Goal: Information Seeking & Learning: Learn about a topic

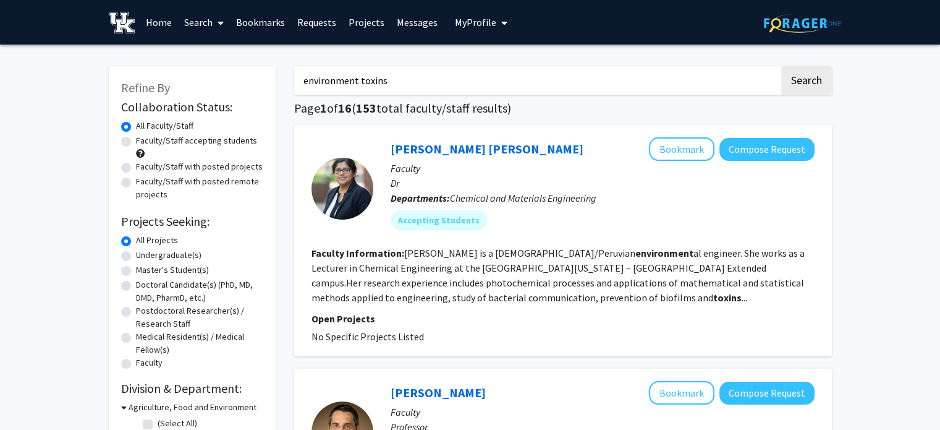
click at [485, 25] on span "My Profile" at bounding box center [475, 22] width 41 height 12
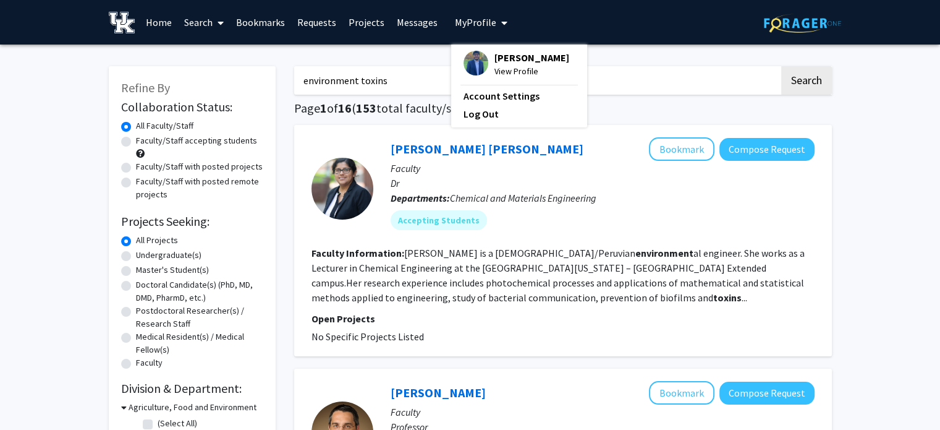
click at [513, 56] on span "[PERSON_NAME]" at bounding box center [532, 58] width 75 height 14
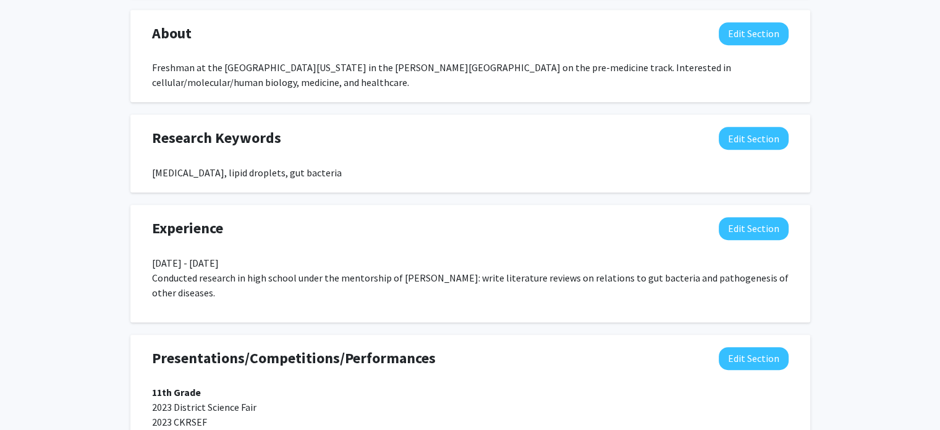
scroll to position [684, 0]
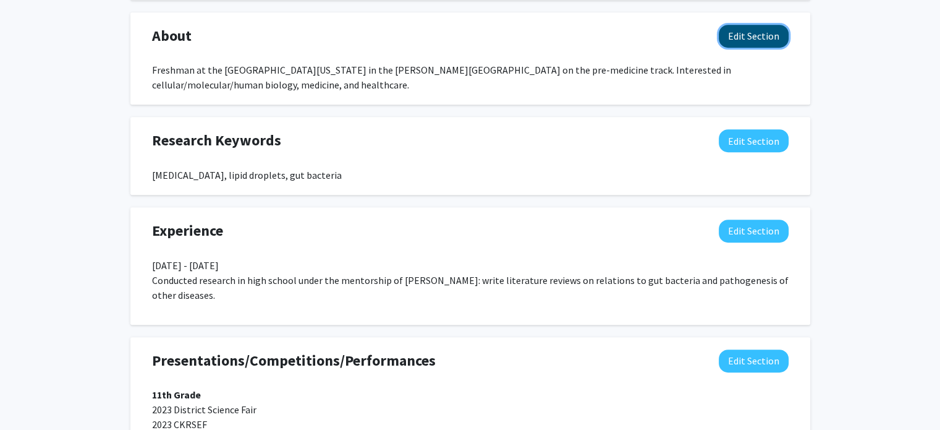
click at [762, 28] on button "Edit Section" at bounding box center [754, 36] width 70 height 23
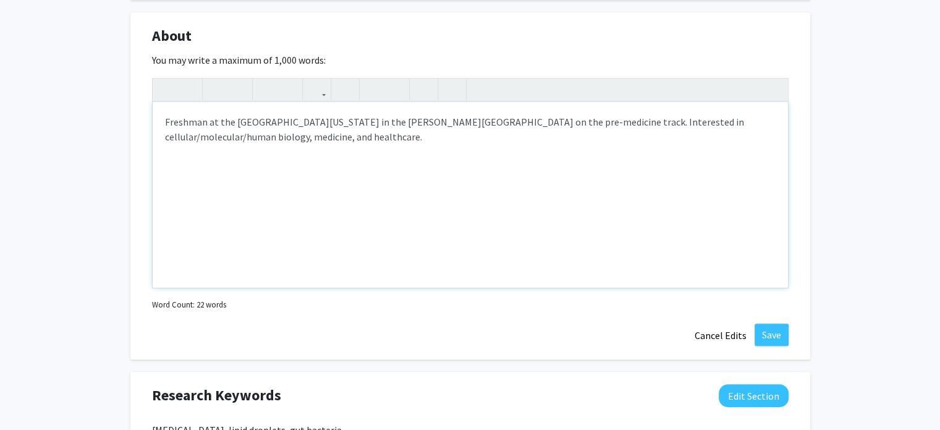
click at [170, 121] on div "Freshman at the [GEOGRAPHIC_DATA][US_STATE] in the [PERSON_NAME][GEOGRAPHIC_DAT…" at bounding box center [471, 194] width 636 height 185
type textarea "Sophomore at the [GEOGRAPHIC_DATA][US_STATE] in the [PERSON_NAME][GEOGRAPHIC_DA…"
click at [781, 334] on button "Save" at bounding box center [772, 334] width 34 height 22
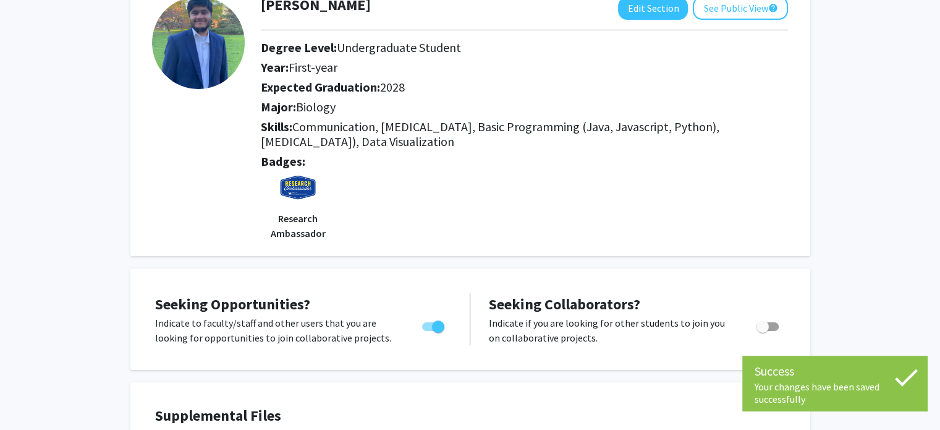
scroll to position [0, 0]
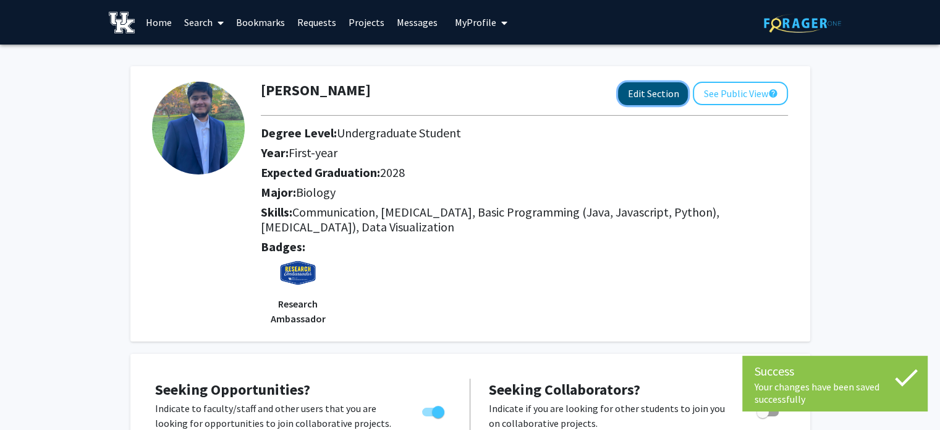
click at [658, 88] on button "Edit Section" at bounding box center [653, 93] width 70 height 23
select select "first-year"
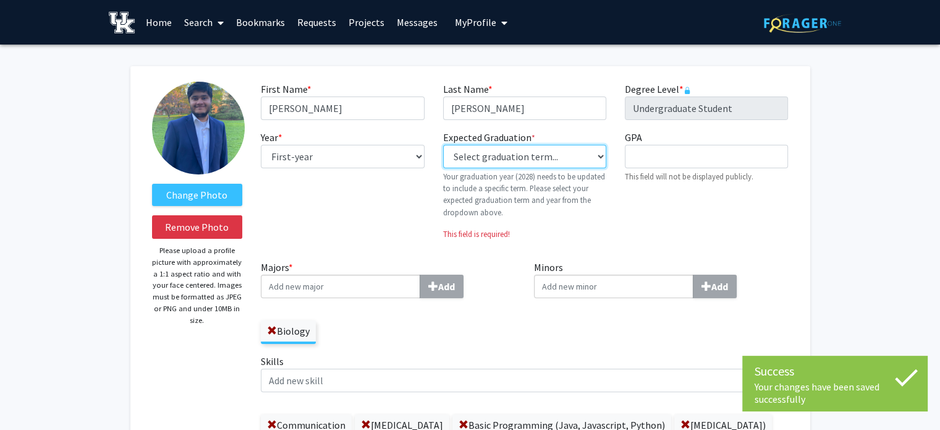
click at [568, 159] on select "Select graduation term... Previous: 2028 (Please select a specific term) Spring…" at bounding box center [524, 156] width 163 height 23
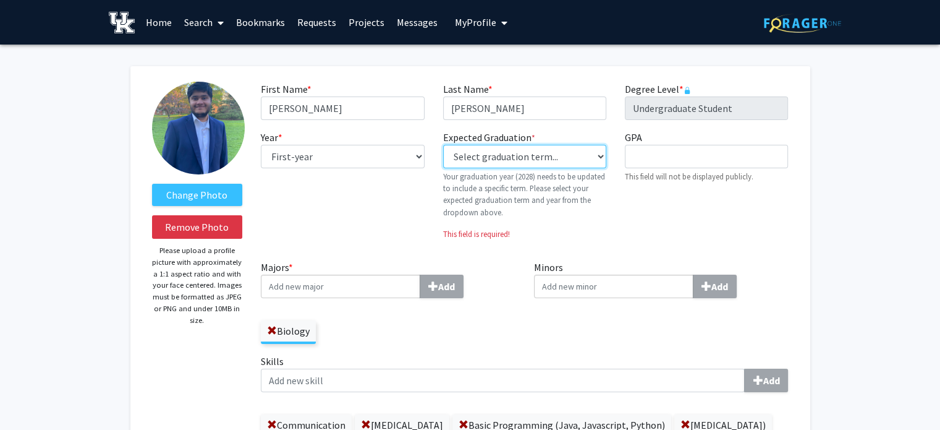
click at [563, 160] on select "Select graduation term... Previous: 2028 (Please select a specific term) Spring…" at bounding box center [524, 156] width 163 height 23
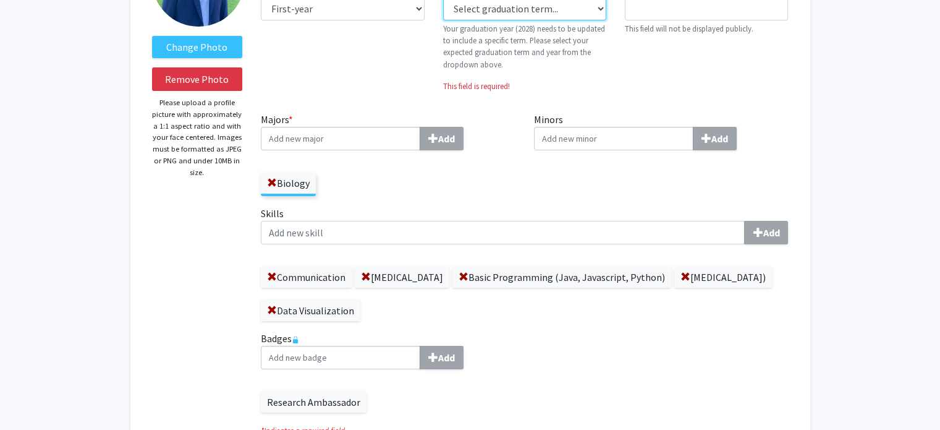
scroll to position [165, 0]
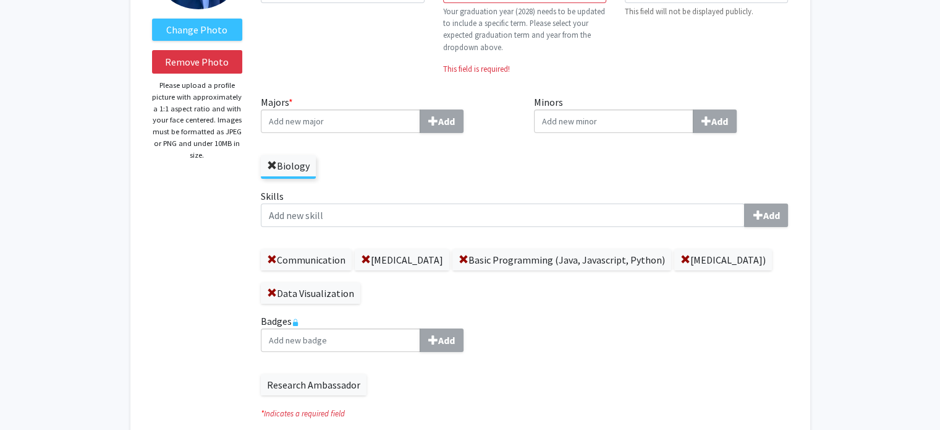
click at [270, 163] on span at bounding box center [272, 166] width 10 height 10
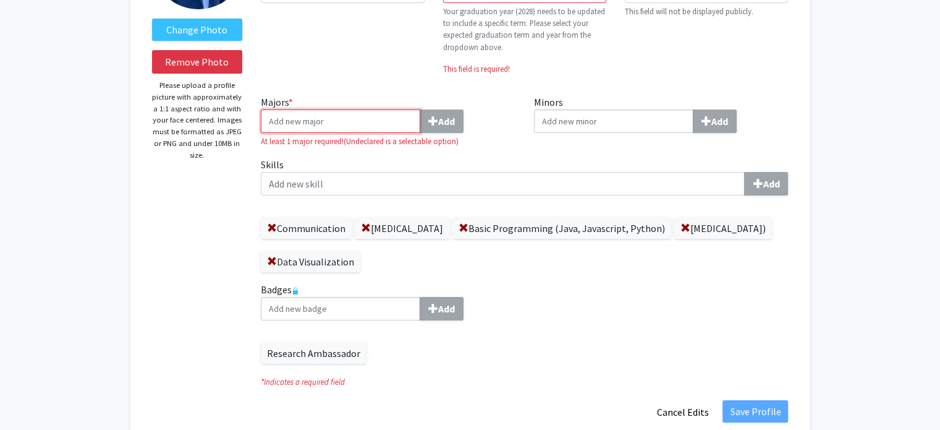
click at [317, 123] on input "Majors * Add" at bounding box center [341, 120] width 160 height 23
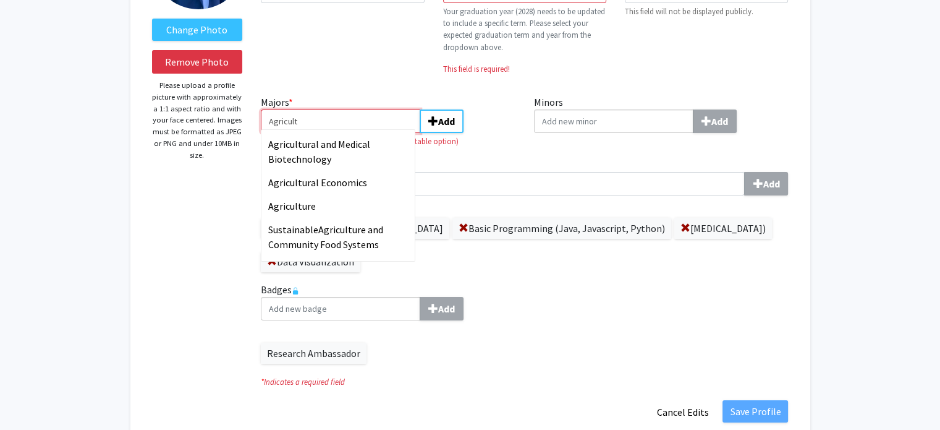
type input "Agricult"
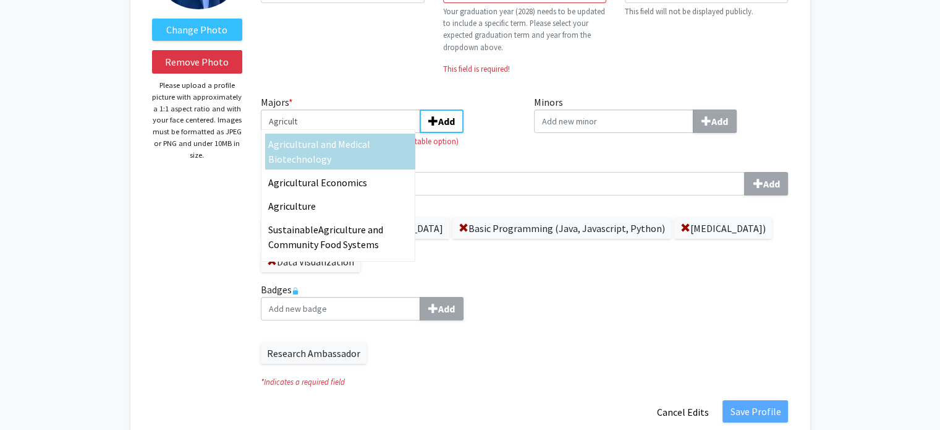
click at [329, 144] on span "ural and Medical Biotechnology" at bounding box center [319, 151] width 102 height 27
click at [329, 133] on input "Agricult" at bounding box center [341, 120] width 160 height 23
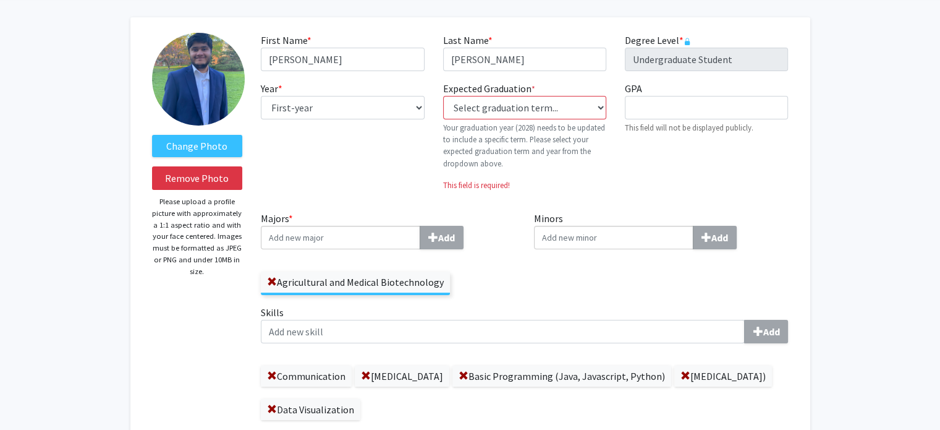
scroll to position [0, 0]
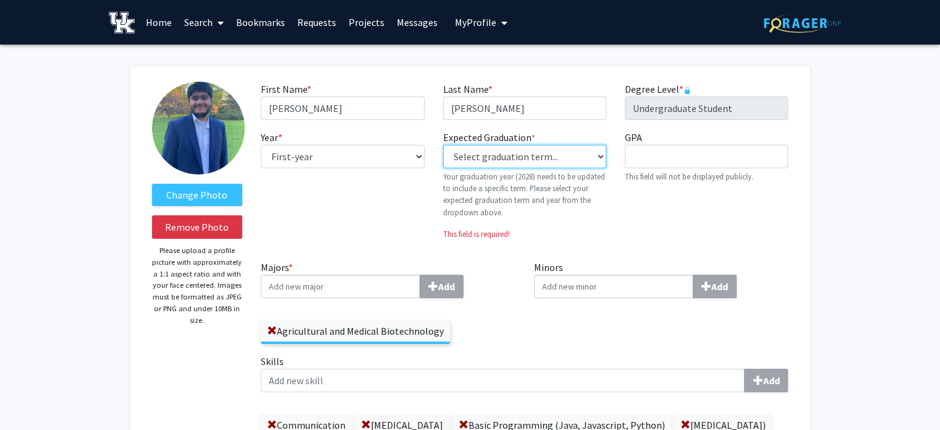
click at [530, 158] on select "Select graduation term... Previous: 2028 (Please select a specific term) Spring…" at bounding box center [524, 156] width 163 height 23
click at [443, 145] on select "Select graduation term... Previous: 2028 (Please select a specific term) Spring…" at bounding box center [524, 156] width 163 height 23
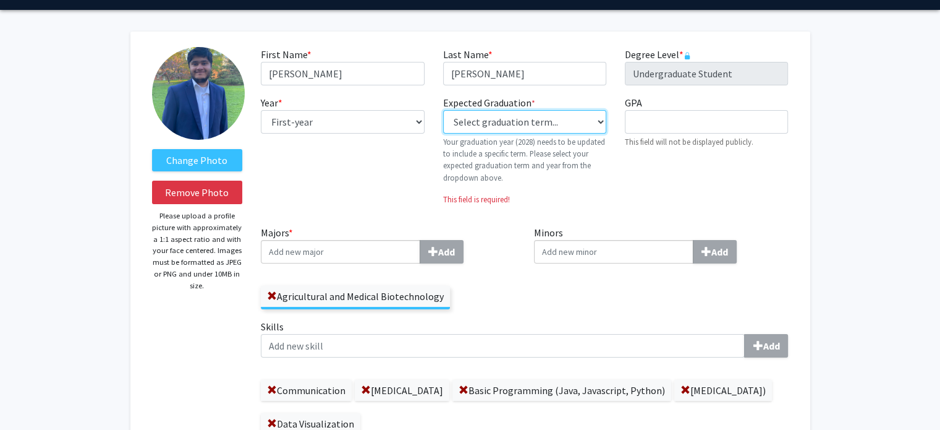
scroll to position [38, 0]
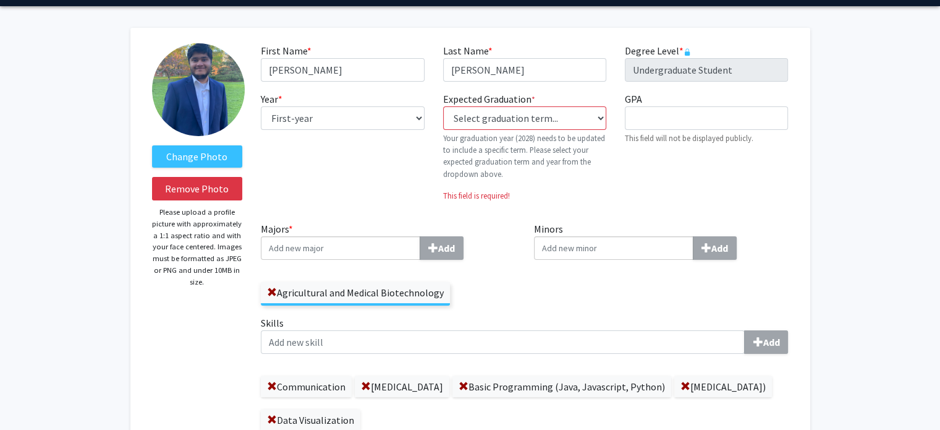
click at [519, 103] on label "Expected Graduation * required" at bounding box center [489, 99] width 92 height 15
click at [519, 106] on select "Select graduation term... Previous: 2028 (Please select a specific term) Spring…" at bounding box center [524, 117] width 163 height 23
drag, startPoint x: 550, startPoint y: 116, endPoint x: 549, endPoint y: 126, distance: 9.9
click at [550, 116] on select "Select graduation term... Previous: 2028 (Please select a specific term) Spring…" at bounding box center [524, 117] width 163 height 23
select select "42: spring_2028"
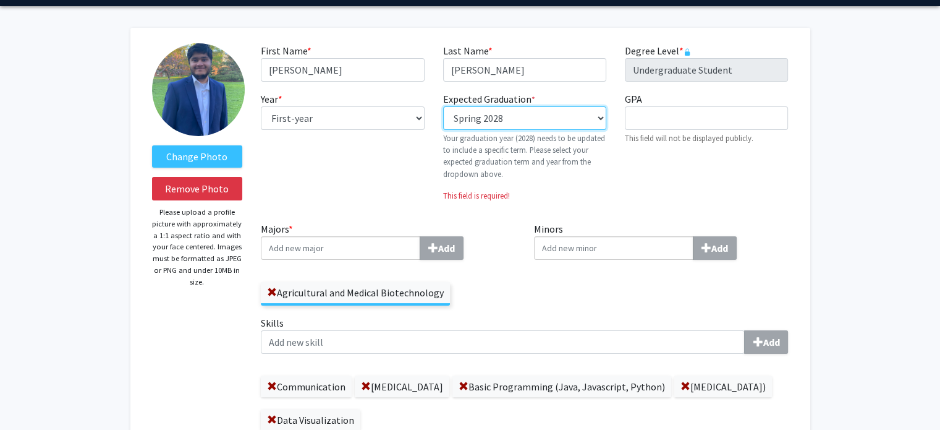
click at [443, 106] on select "Select graduation term... Previous: 2028 (Please select a specific term) Spring…" at bounding box center [524, 117] width 163 height 23
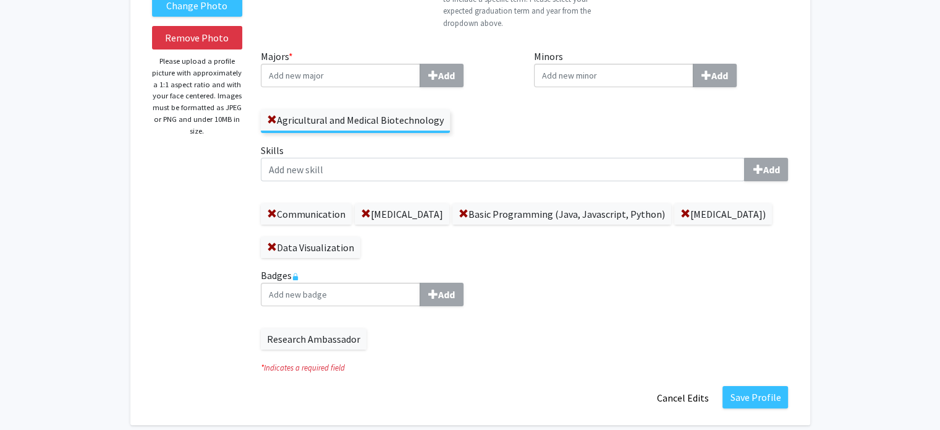
scroll to position [193, 0]
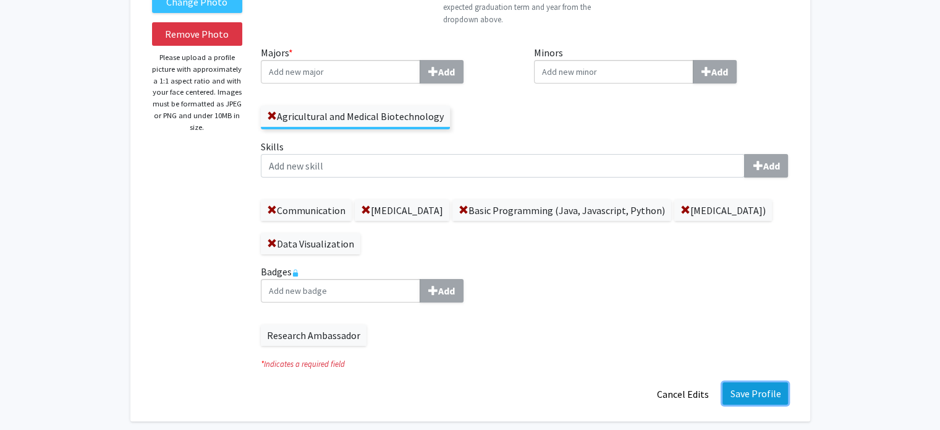
click at [756, 388] on button "Save Profile" at bounding box center [756, 393] width 66 height 22
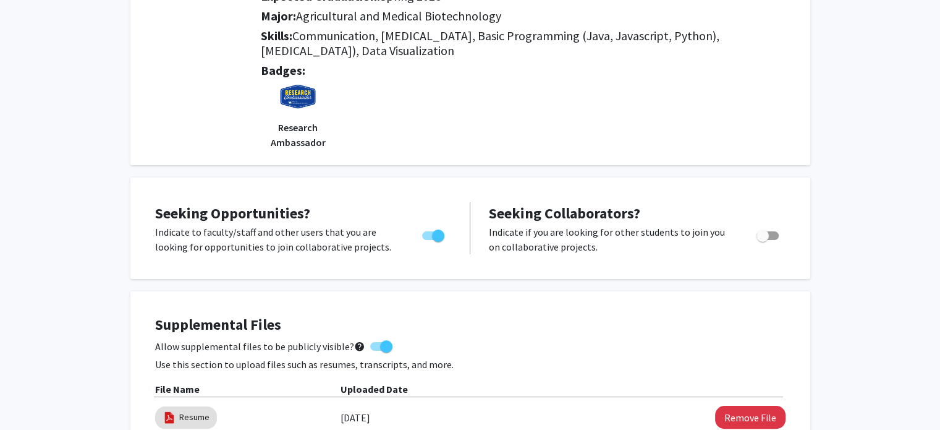
scroll to position [0, 0]
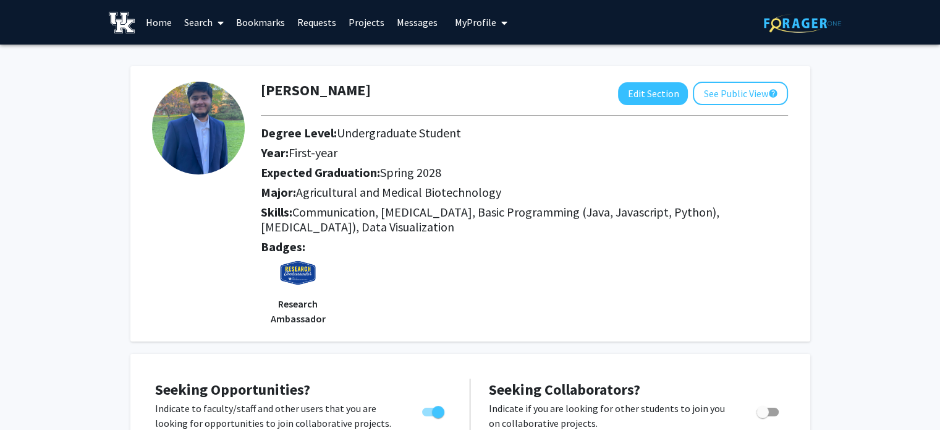
click at [362, 25] on link "Projects" at bounding box center [367, 22] width 48 height 43
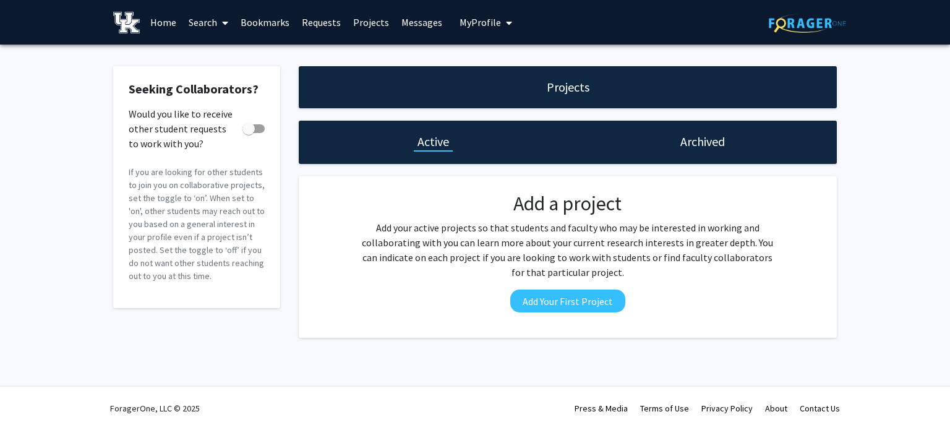
click at [161, 17] on link "Home" at bounding box center [163, 22] width 38 height 43
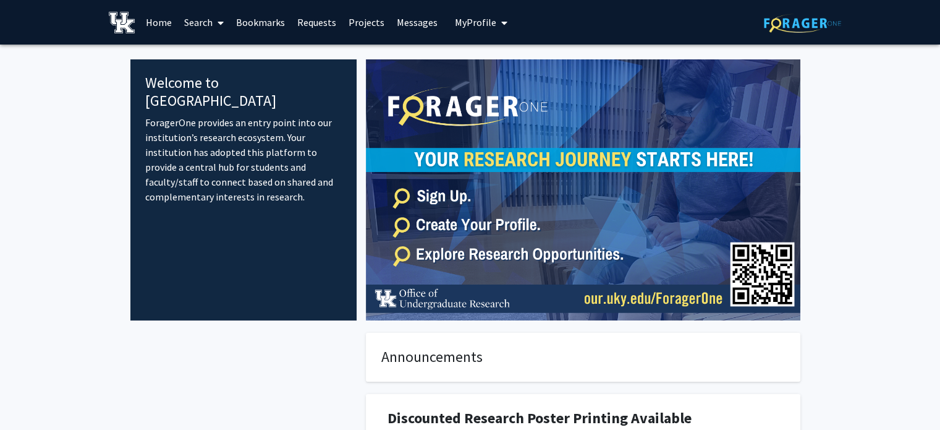
click at [215, 24] on span at bounding box center [218, 22] width 11 height 43
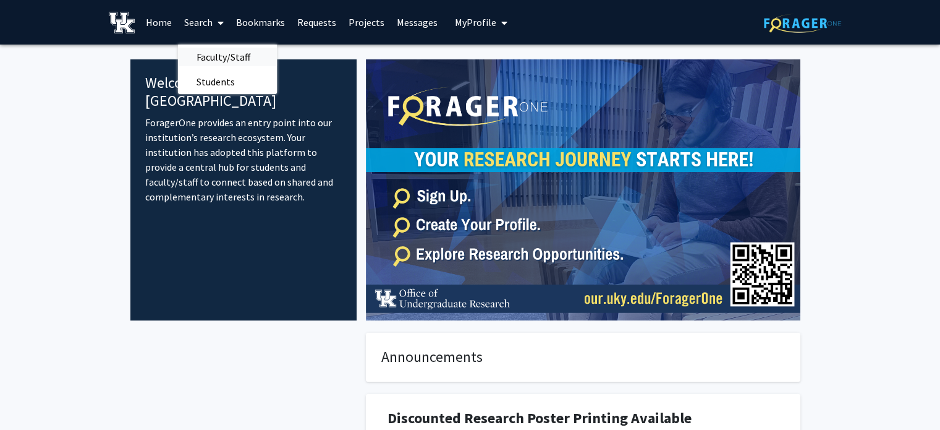
click at [209, 60] on span "Faculty/Staff" at bounding box center [223, 57] width 91 height 25
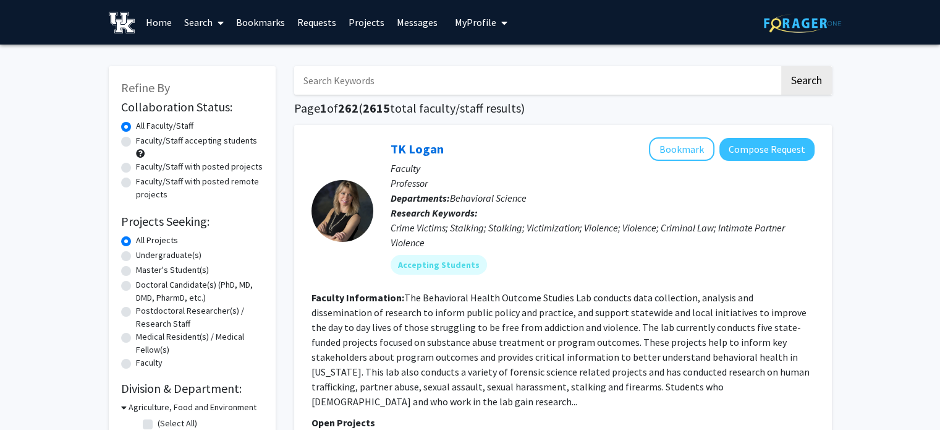
click at [613, 78] on input "Search Keywords" at bounding box center [536, 80] width 485 height 28
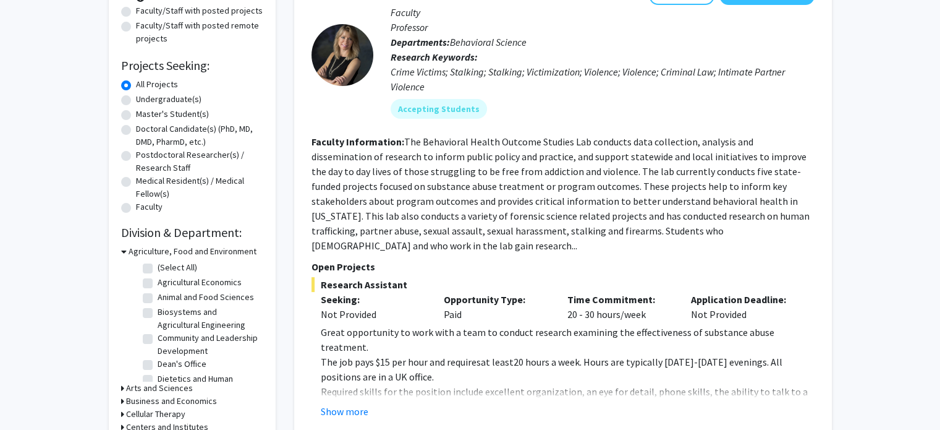
scroll to position [155, 0]
click at [123, 187] on div "Medical Resident(s) / Medical Fellow(s)" at bounding box center [192, 188] width 142 height 26
click at [136, 182] on label "Medical Resident(s) / Medical Fellow(s)" at bounding box center [199, 188] width 127 height 26
click at [136, 182] on input "Medical Resident(s) / Medical Fellow(s)" at bounding box center [140, 179] width 8 height 8
radio input "true"
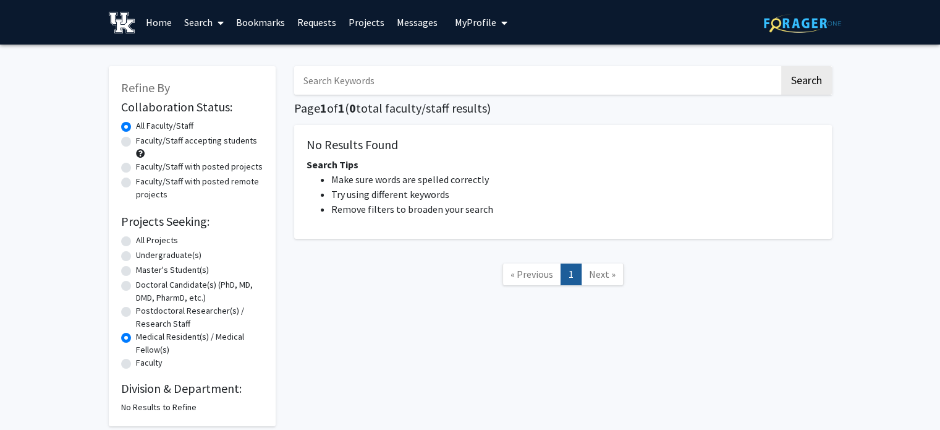
click at [136, 239] on label "All Projects" at bounding box center [157, 240] width 42 height 13
click at [136, 239] on input "All Projects" at bounding box center [140, 238] width 8 height 8
radio input "true"
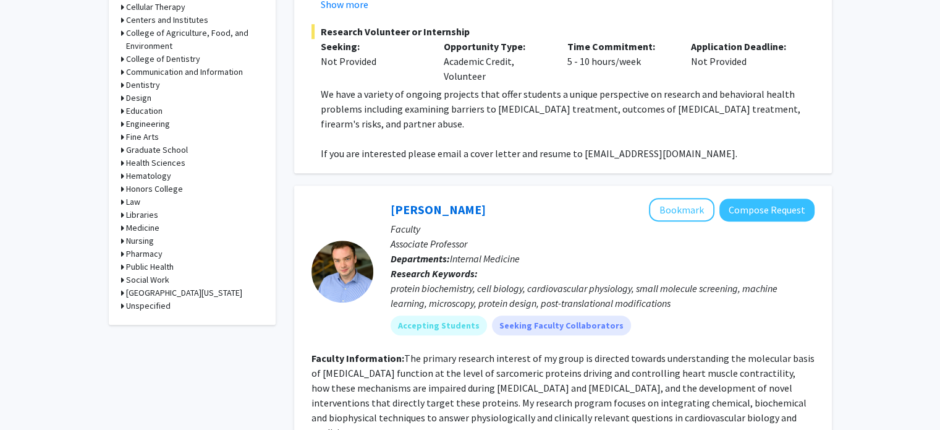
scroll to position [561, 0]
click at [121, 227] on icon at bounding box center [122, 229] width 3 height 13
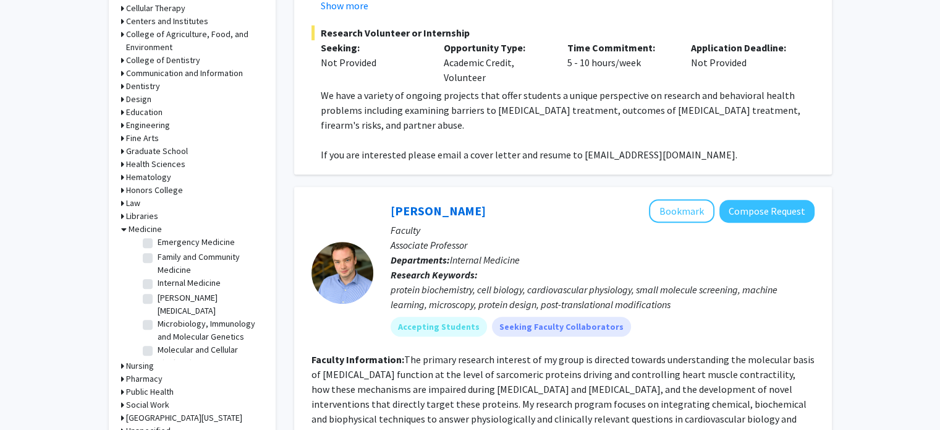
scroll to position [73, 0]
click at [158, 242] on label "Emergency Medicine" at bounding box center [196, 242] width 77 height 13
click at [158, 242] on input "Emergency Medicine" at bounding box center [162, 240] width 8 height 8
checkbox input "true"
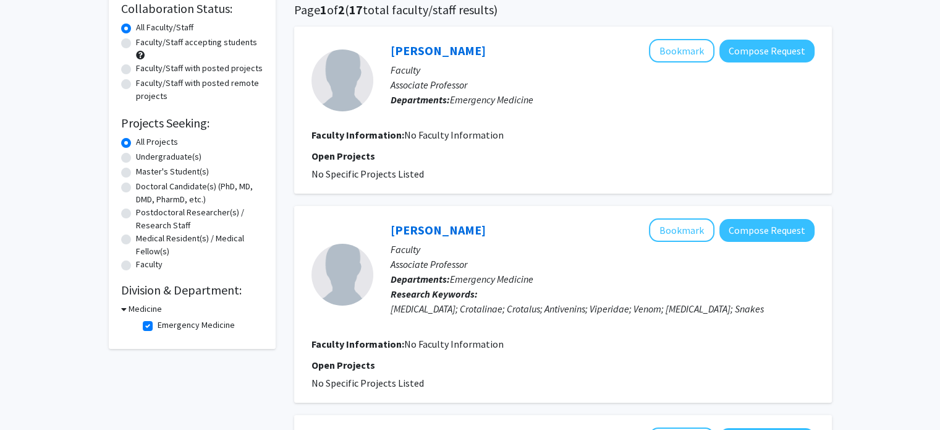
scroll to position [99, 0]
click at [158, 325] on label "Emergency Medicine" at bounding box center [196, 324] width 77 height 13
click at [158, 325] on input "Emergency Medicine" at bounding box center [162, 322] width 8 height 8
checkbox input "false"
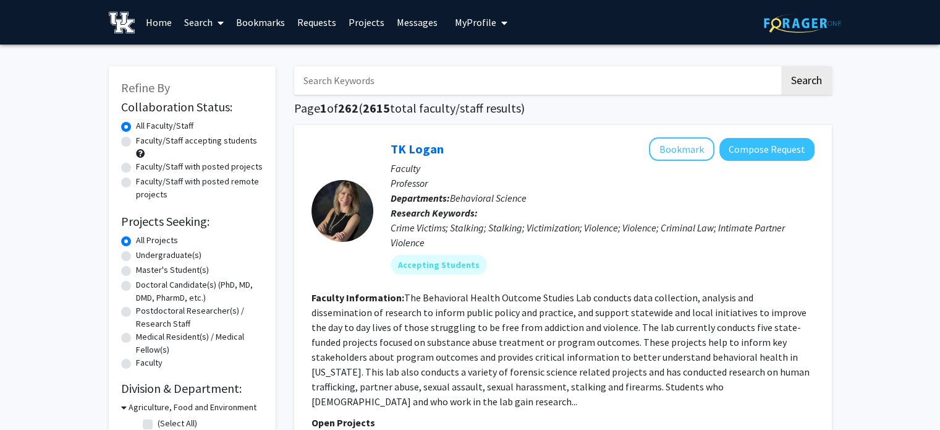
click at [600, 77] on input "Search Keywords" at bounding box center [536, 80] width 485 height 28
type input "neuroscience"
click at [782, 66] on button "Search" at bounding box center [807, 80] width 51 height 28
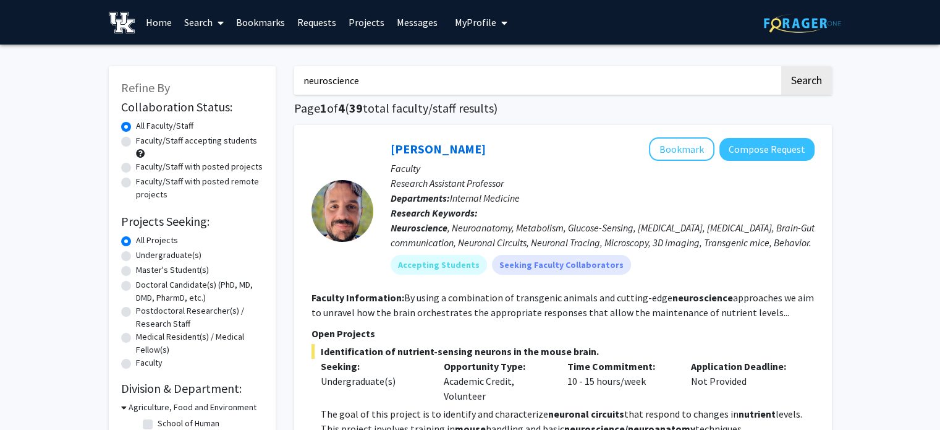
click at [381, 89] on input "neuroscience" at bounding box center [536, 80] width 485 height 28
click at [782, 66] on button "Search" at bounding box center [807, 80] width 51 height 28
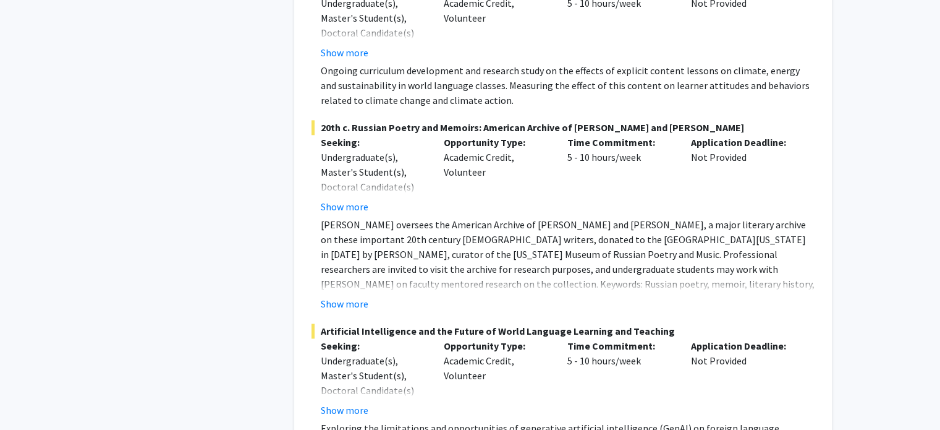
scroll to position [6623, 0]
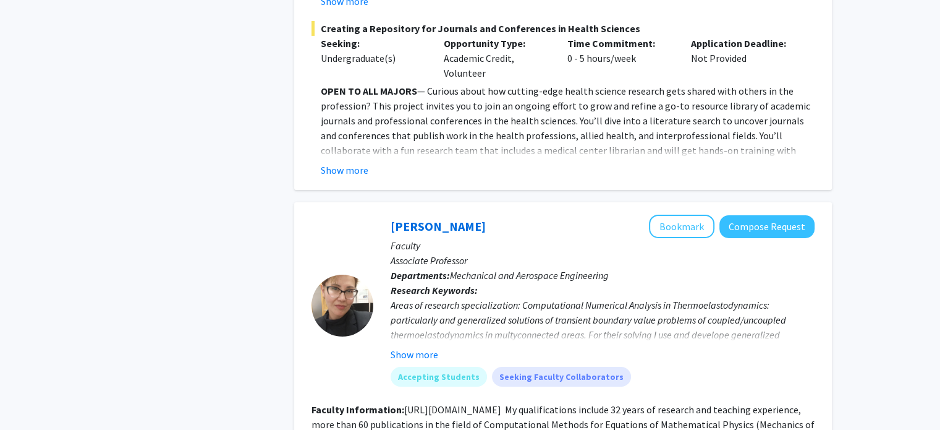
scroll to position [4804, 0]
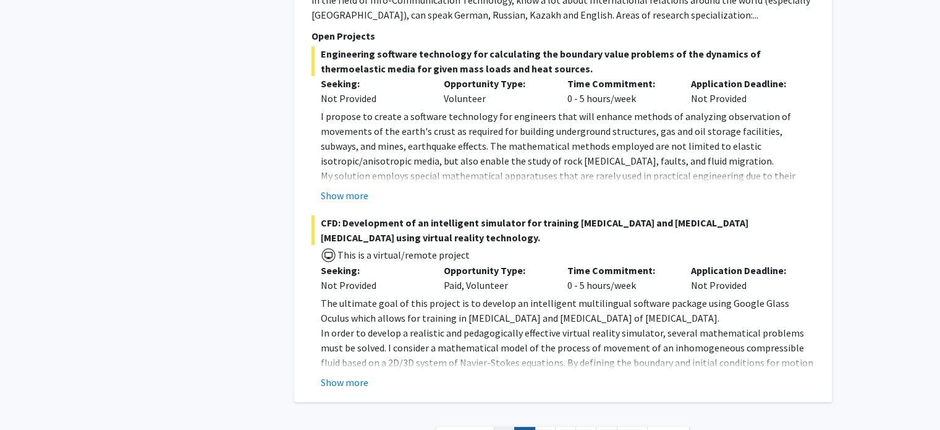
click at [506, 427] on link "1" at bounding box center [504, 438] width 21 height 22
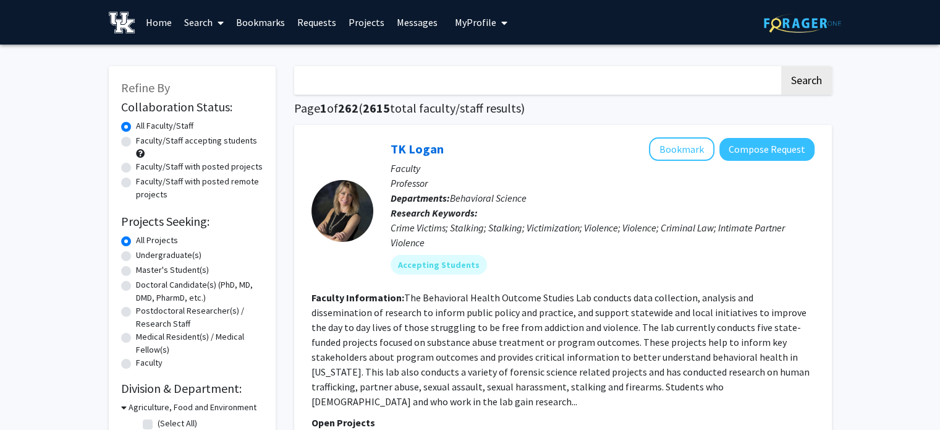
click at [580, 84] on input "Search Keywords" at bounding box center [536, 80] width 485 height 28
click at [569, 82] on input "Search Keywords" at bounding box center [536, 80] width 485 height 28
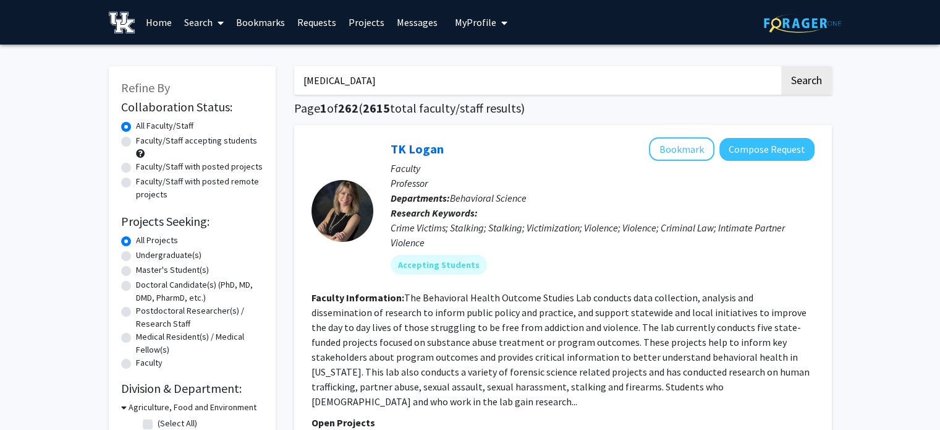
click at [485, 81] on input "[MEDICAL_DATA]" at bounding box center [536, 80] width 485 height 28
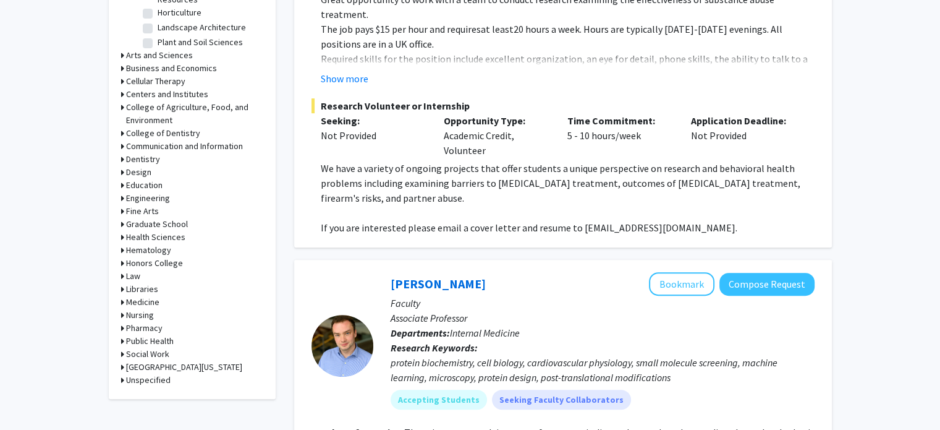
scroll to position [496, 0]
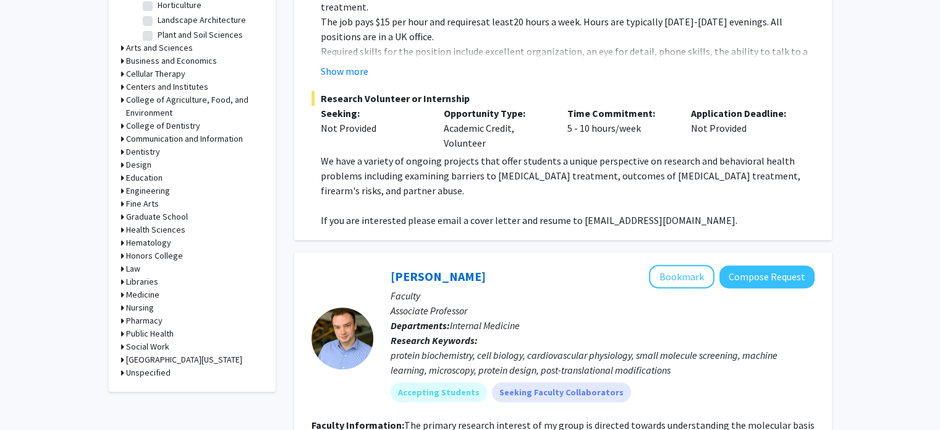
type input "[MEDICAL_DATA]"
click at [121, 294] on icon at bounding box center [122, 294] width 3 height 13
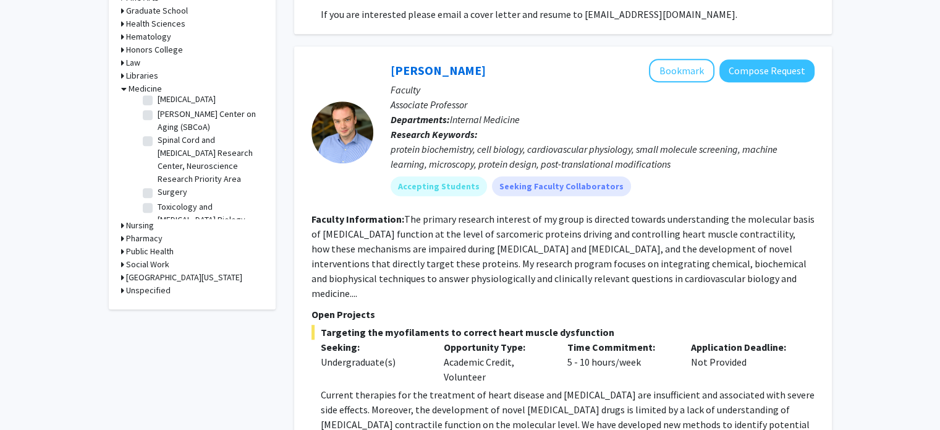
scroll to position [472, 0]
click at [158, 129] on label "[PERSON_NAME] Center on Aging (SBCoA)" at bounding box center [209, 121] width 103 height 26
click at [158, 116] on input "[PERSON_NAME] Center on Aging (SBCoA)" at bounding box center [162, 112] width 8 height 8
checkbox input "true"
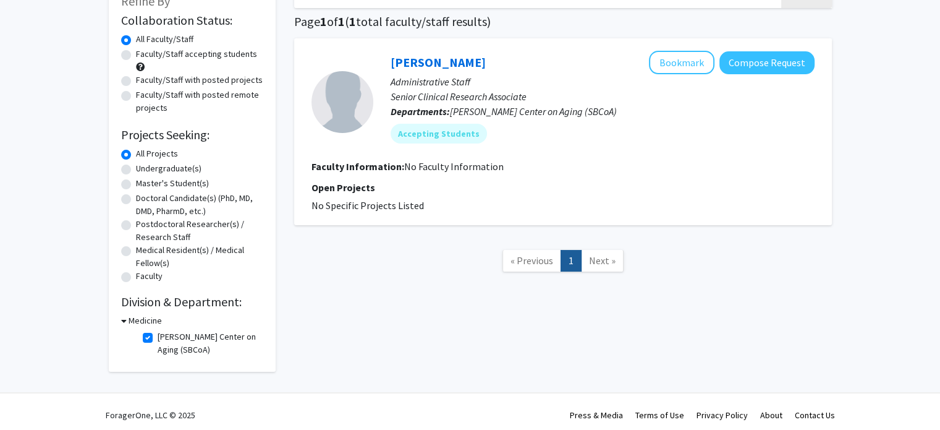
scroll to position [93, 0]
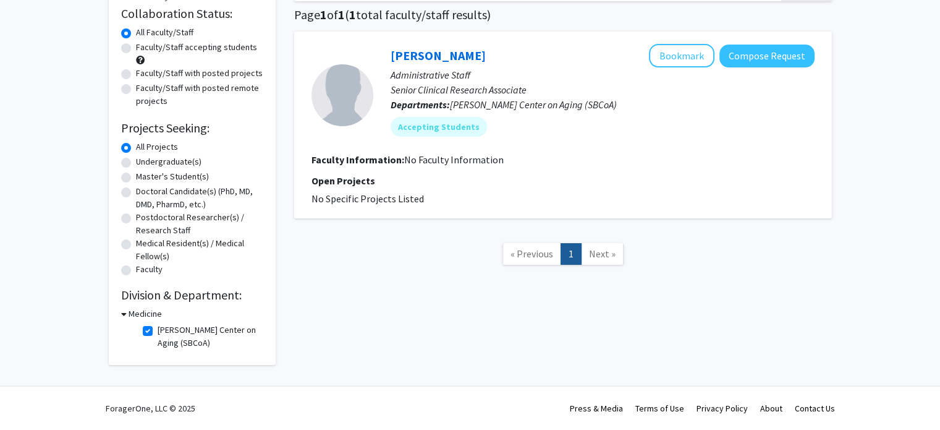
click at [131, 316] on h3 "Medicine" at bounding box center [145, 313] width 33 height 13
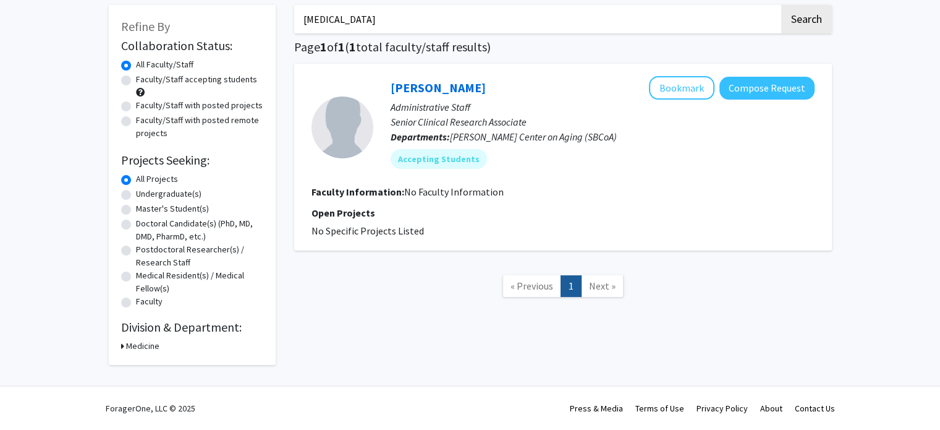
click at [128, 346] on h3 "Medicine" at bounding box center [142, 345] width 33 height 13
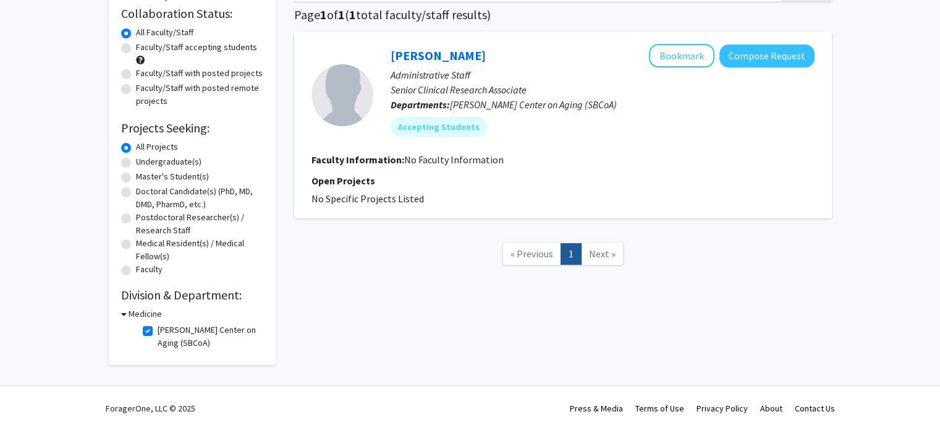
click at [158, 331] on label "[PERSON_NAME] Center on Aging (SBCoA)" at bounding box center [209, 336] width 103 height 26
click at [158, 331] on input "[PERSON_NAME] Center on Aging (SBCoA)" at bounding box center [162, 327] width 8 height 8
checkbox input "false"
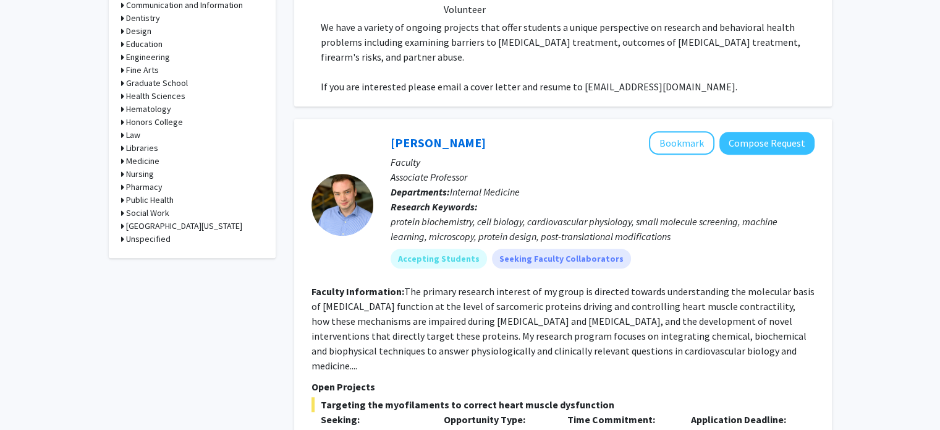
scroll to position [631, 0]
click at [121, 159] on icon at bounding box center [122, 159] width 3 height 13
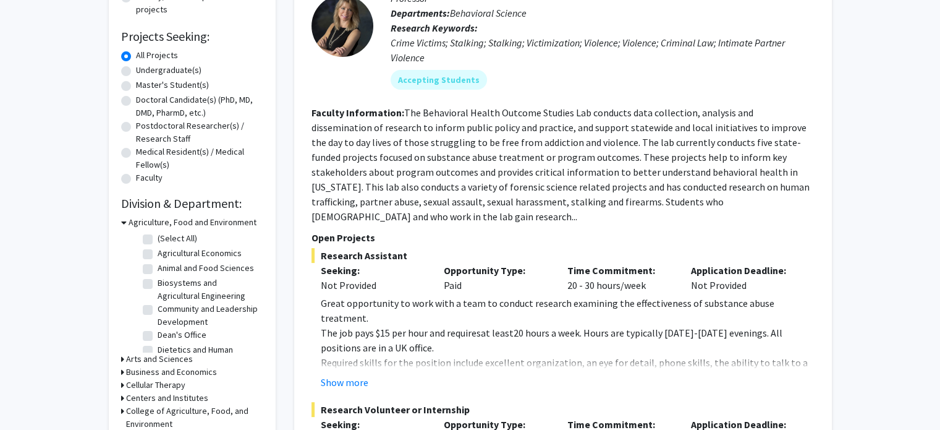
scroll to position [0, 0]
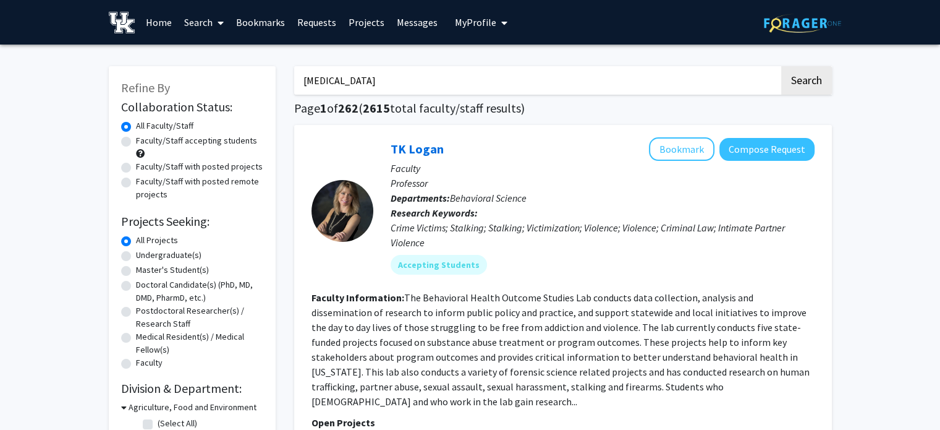
click at [404, 81] on input "[MEDICAL_DATA]" at bounding box center [536, 80] width 485 height 28
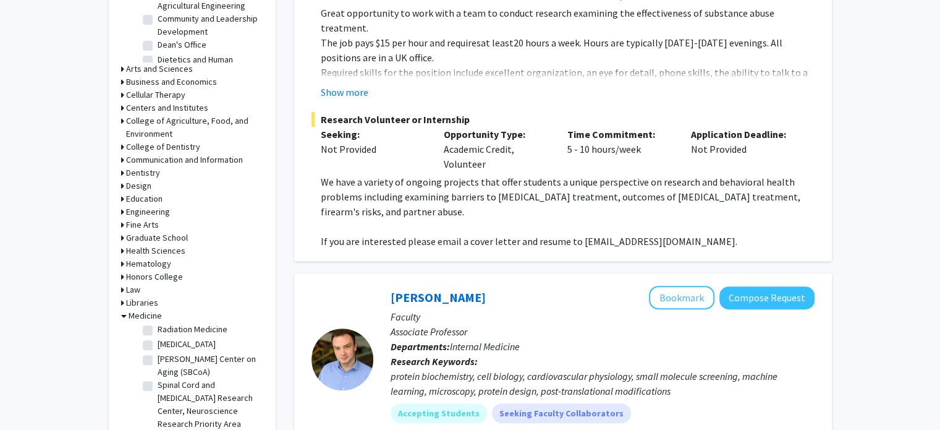
scroll to position [472, 0]
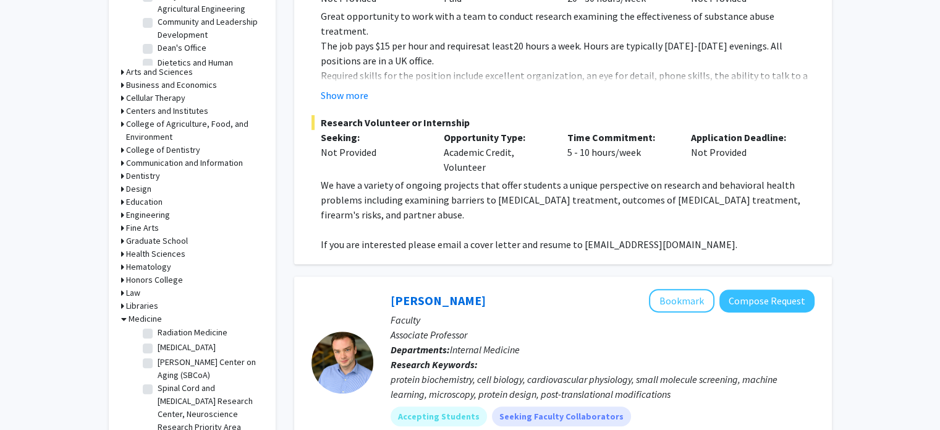
click at [121, 70] on icon at bounding box center [122, 72] width 3 height 13
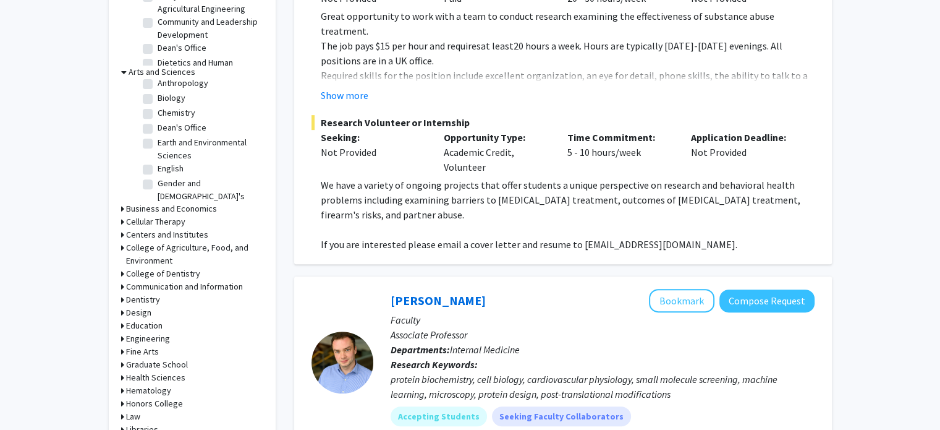
scroll to position [19, 0]
click at [158, 98] on label "Biology" at bounding box center [172, 98] width 28 height 13
click at [158, 98] on input "Biology" at bounding box center [162, 96] width 8 height 8
checkbox input "true"
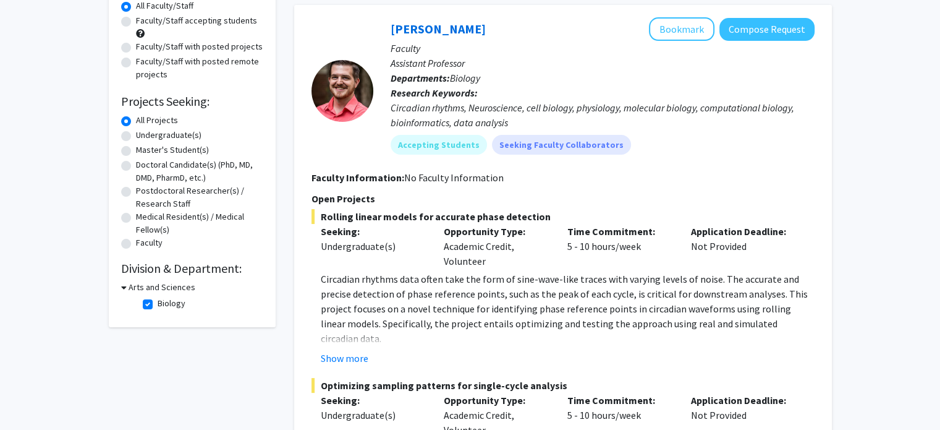
scroll to position [121, 0]
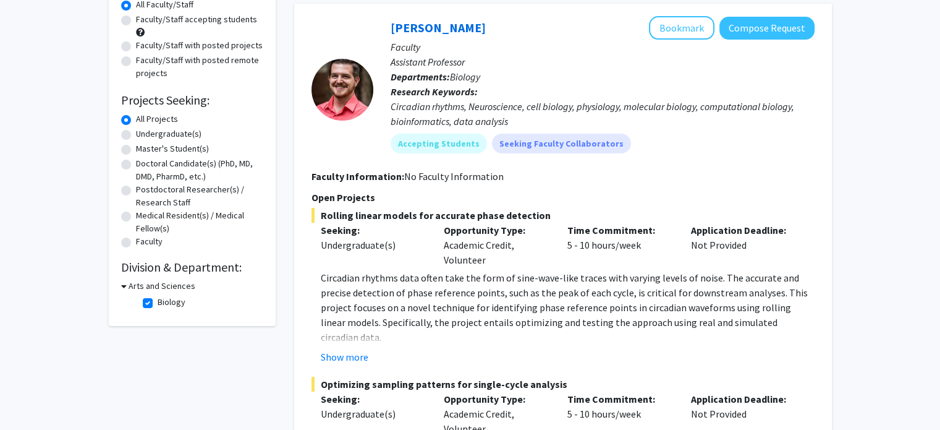
click at [158, 303] on label "Biology" at bounding box center [172, 302] width 28 height 13
click at [158, 303] on input "Biology" at bounding box center [162, 300] width 8 height 8
checkbox input "false"
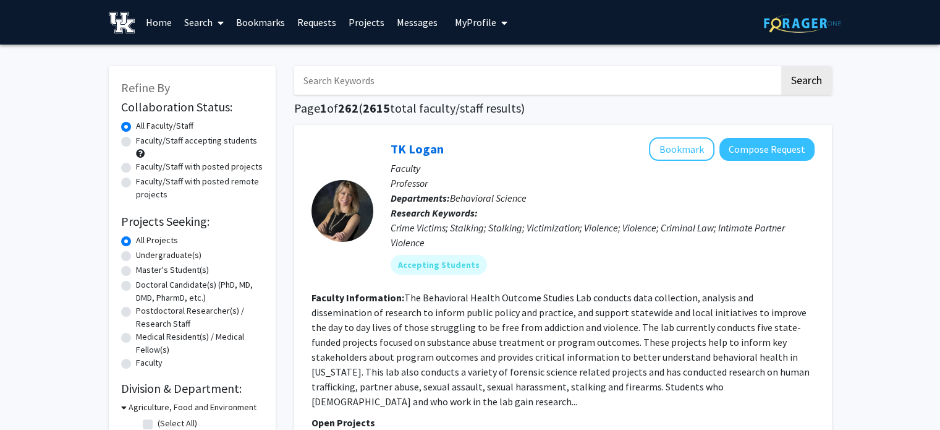
click at [438, 84] on input "Search Keywords" at bounding box center [536, 80] width 485 height 28
